Goal: Entertainment & Leisure: Consume media (video, audio)

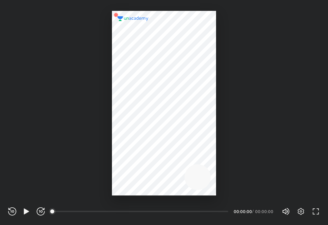
scroll to position [225, 328]
click at [30, 213] on icon "button" at bounding box center [26, 212] width 8 height 8
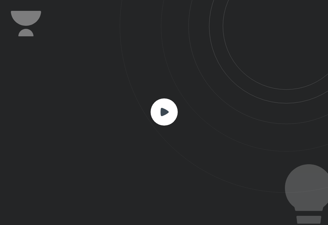
click at [166, 108] on rect at bounding box center [164, 112] width 27 height 27
click at [227, 29] on icon at bounding box center [224, 96] width 209 height 193
click at [160, 110] on rect at bounding box center [164, 112] width 27 height 27
click at [176, 113] on rect at bounding box center [164, 112] width 27 height 27
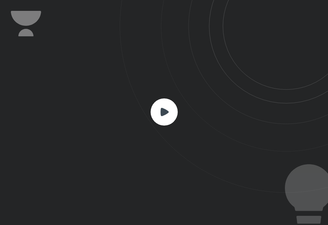
click at [174, 106] on rect at bounding box center [164, 112] width 27 height 27
click at [168, 115] on rect at bounding box center [164, 112] width 27 height 27
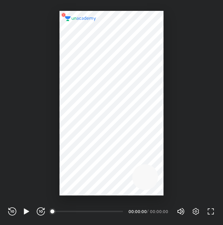
scroll to position [225, 223]
click at [26, 208] on icon "button" at bounding box center [26, 212] width 8 height 8
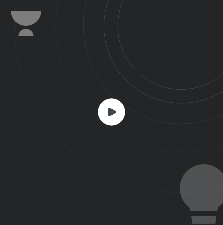
click at [107, 106] on rect at bounding box center [111, 112] width 27 height 27
click at [114, 123] on rect at bounding box center [111, 112] width 27 height 27
